Goal: Browse casually

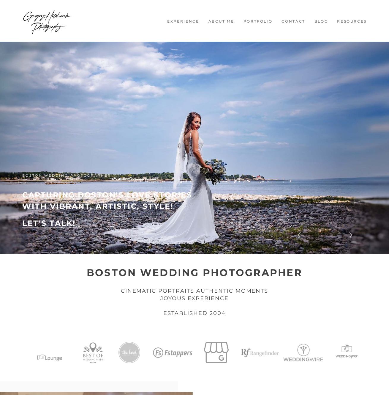
click at [109, 240] on img at bounding box center [194, 148] width 389 height 212
click at [349, 235] on icon at bounding box center [341, 234] width 21 height 7
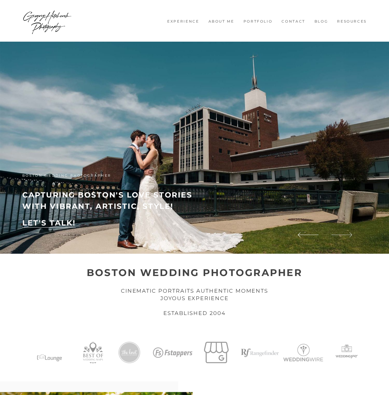
click at [349, 235] on icon at bounding box center [341, 234] width 21 height 7
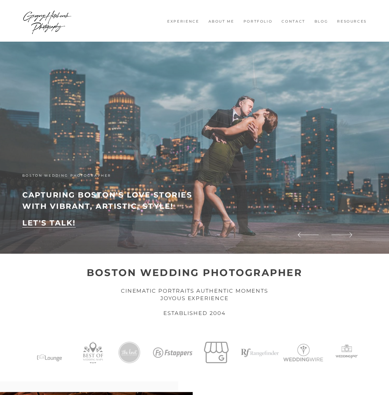
click at [167, 201] on h2 "capturing boston's love stories" at bounding box center [122, 194] width 200 height 11
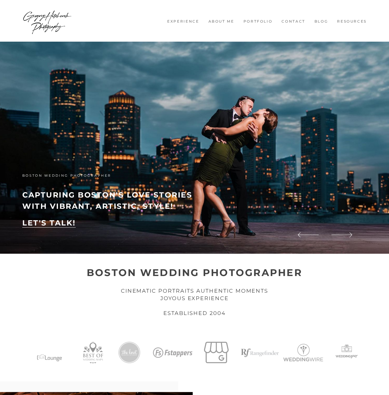
drag, startPoint x: 98, startPoint y: 272, endPoint x: 93, endPoint y: 272, distance: 5.4
click at [98, 272] on strong "BOSTON WEDDING PHOTOGRAPHER" at bounding box center [195, 272] width 216 height 12
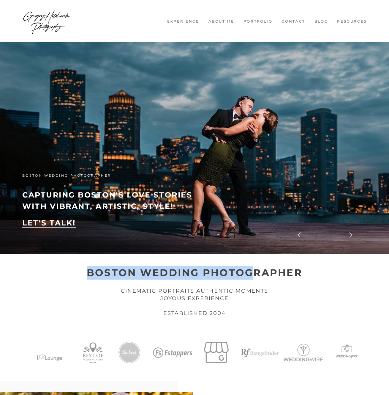
drag, startPoint x: 87, startPoint y: 271, endPoint x: 286, endPoint y: 270, distance: 199.1
click at [258, 271] on h1 "BOSTON WEDDING PHOTOGRAPHER" at bounding box center [194, 273] width 345 height 14
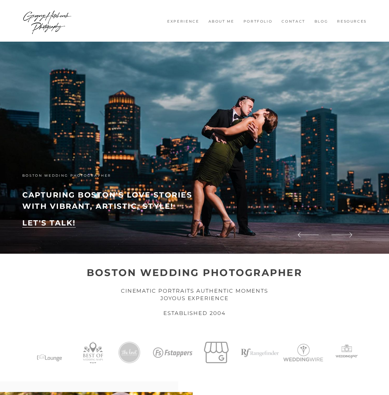
click at [303, 268] on h1 "BOSTON WEDDING PHOTOGRAPHER" at bounding box center [194, 273] width 345 height 14
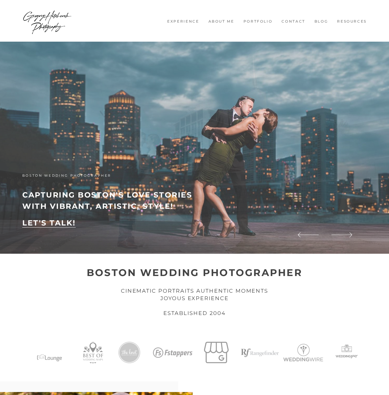
click at [133, 178] on div "boston wedding photographer capturing [PERSON_NAME]'s love stories with vibrant…" at bounding box center [194, 148] width 389 height 212
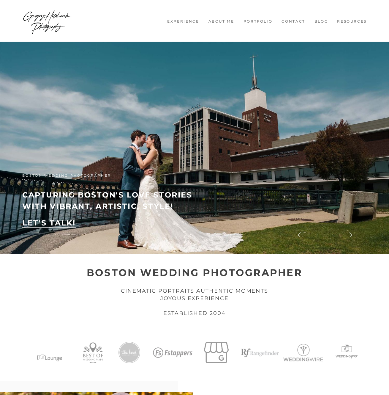
click at [116, 201] on h2 "capturing boston's love stories" at bounding box center [122, 194] width 200 height 11
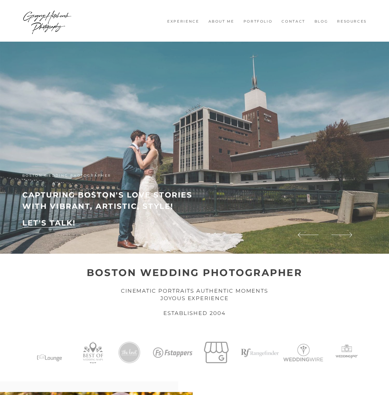
click at [103, 199] on div "boston wedding photographer capturing [PERSON_NAME]'s love stories with vibrant…" at bounding box center [194, 148] width 389 height 212
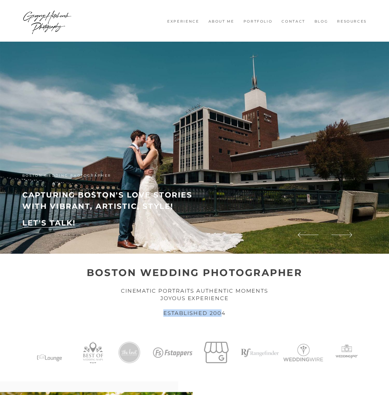
drag, startPoint x: 160, startPoint y: 313, endPoint x: 223, endPoint y: 314, distance: 63.6
click at [223, 314] on h4 "established 2004" at bounding box center [194, 312] width 345 height 7
click at [234, 314] on h4 "established 2004" at bounding box center [194, 312] width 345 height 7
